Goal: Information Seeking & Learning: Learn about a topic

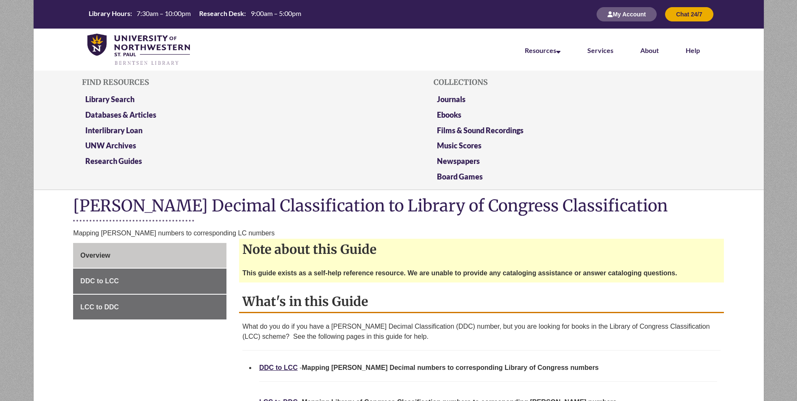
click at [561, 53] on li "Resources Find Resources Library Search Databases & Articles Interlibrary Loan …" at bounding box center [543, 50] width 63 height 42
click at [558, 51] on icon at bounding box center [559, 50] width 4 height 7
click at [110, 99] on link "Library Search" at bounding box center [109, 100] width 49 height 11
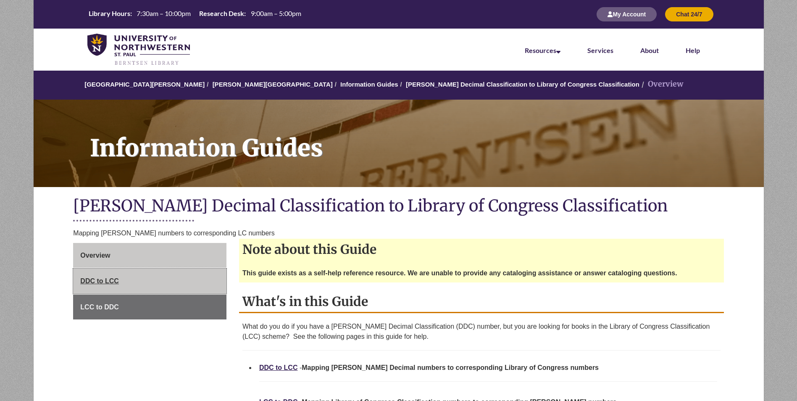
click at [84, 278] on span "DDC to LCC" at bounding box center [99, 280] width 39 height 7
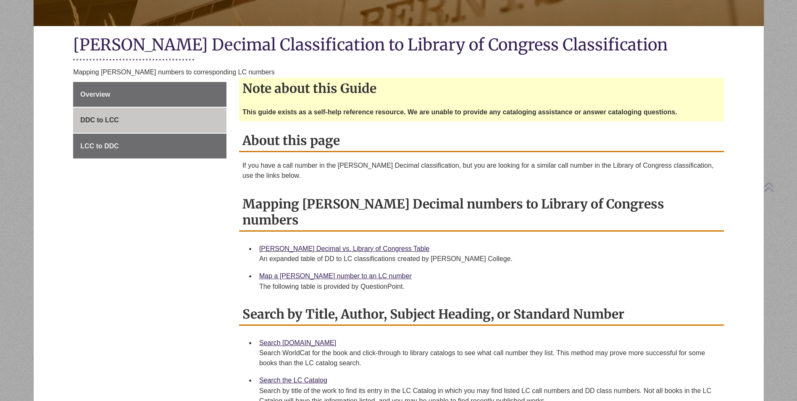
scroll to position [168, 0]
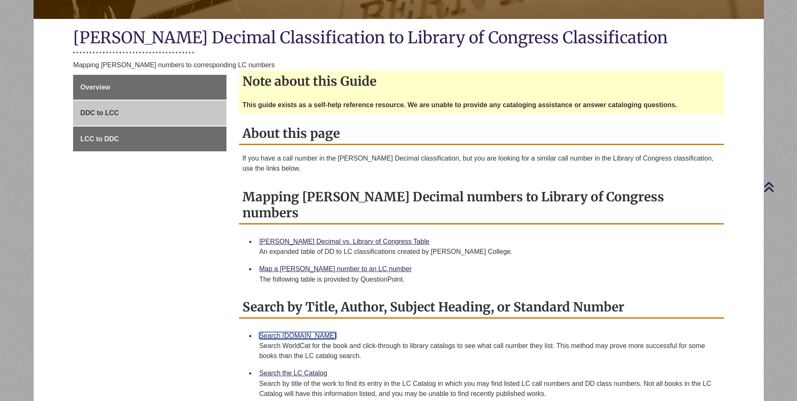
click at [290, 332] on link "Search [DOMAIN_NAME]" at bounding box center [297, 335] width 77 height 7
click at [319, 238] on link "[PERSON_NAME] Decimal vs. Library of Congress Table" at bounding box center [344, 241] width 170 height 7
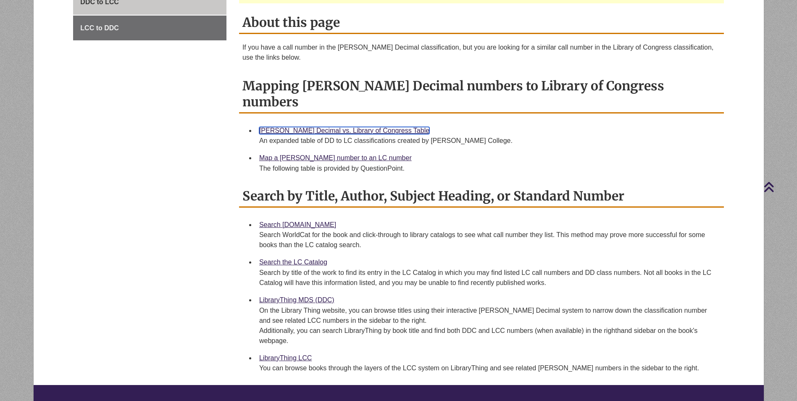
scroll to position [294, 0]
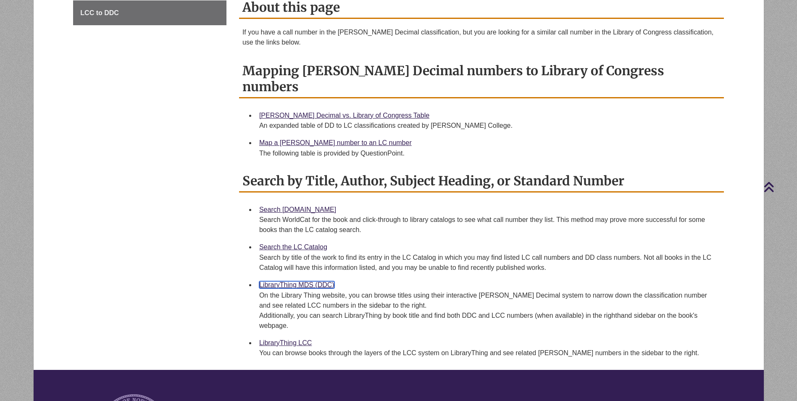
click at [291, 281] on link "LibraryThing MDS (DDC)" at bounding box center [296, 284] width 75 height 7
click at [283, 243] on link "Search the LC Catalog" at bounding box center [293, 246] width 68 height 7
